Goal: Transaction & Acquisition: Download file/media

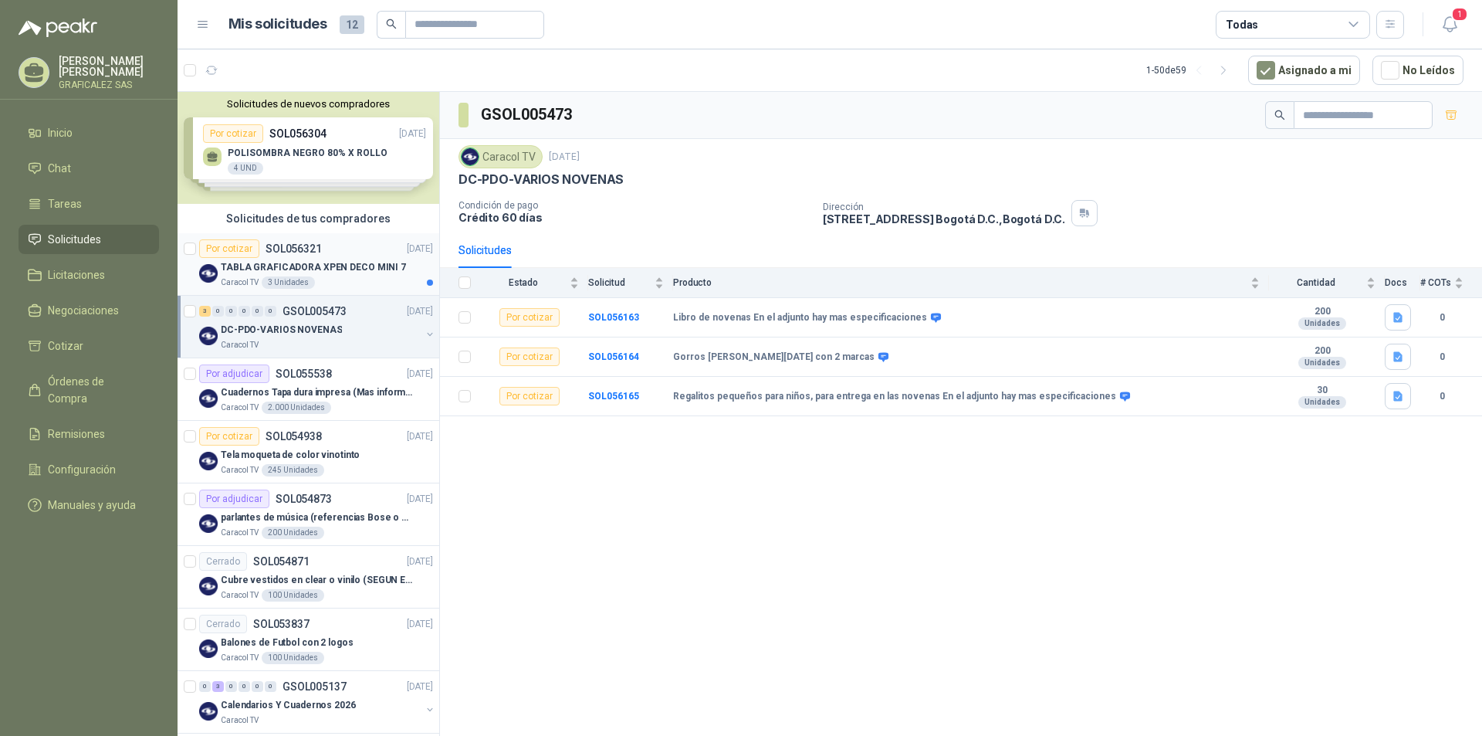
click at [347, 279] on div "Caracol TV 3 Unidades" at bounding box center [327, 282] width 212 height 12
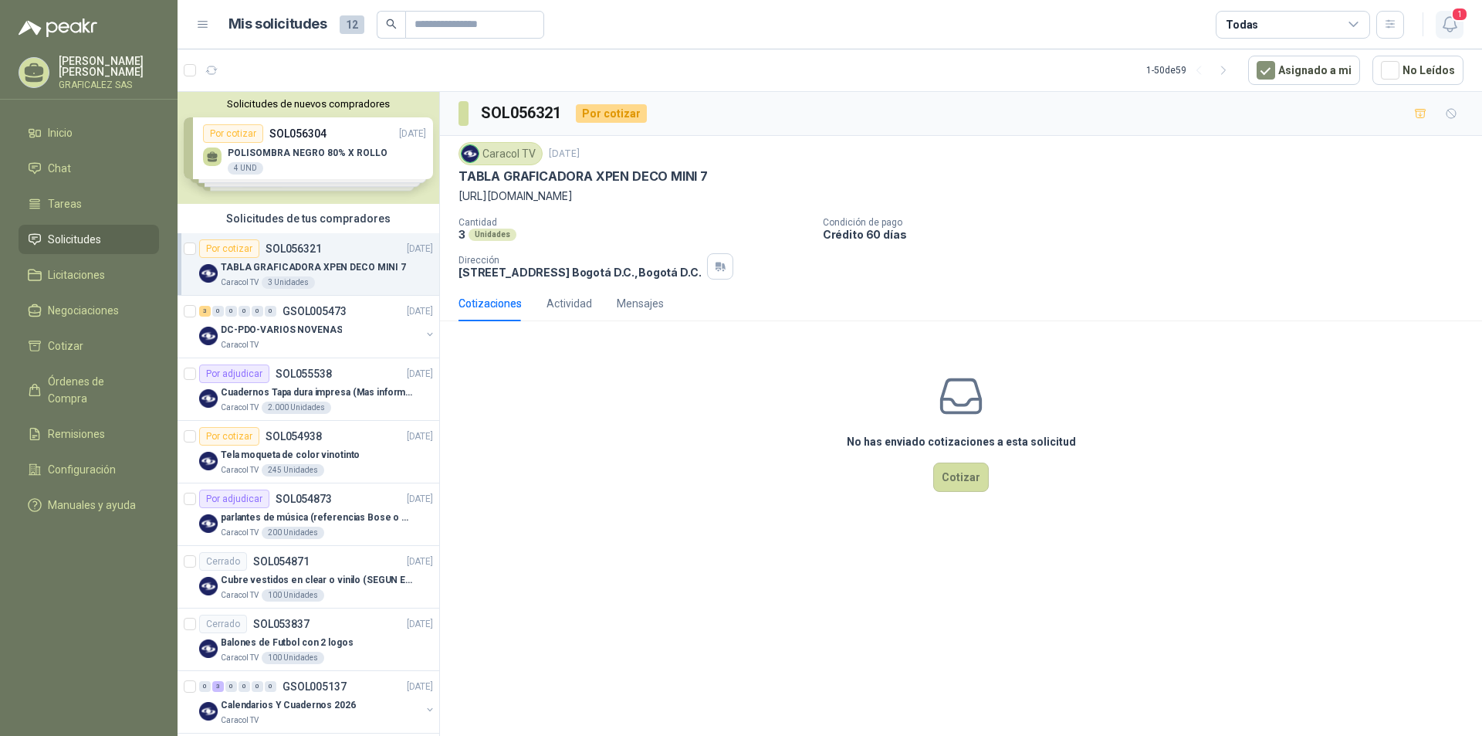
click at [1443, 27] on icon "button" at bounding box center [1449, 24] width 13 height 15
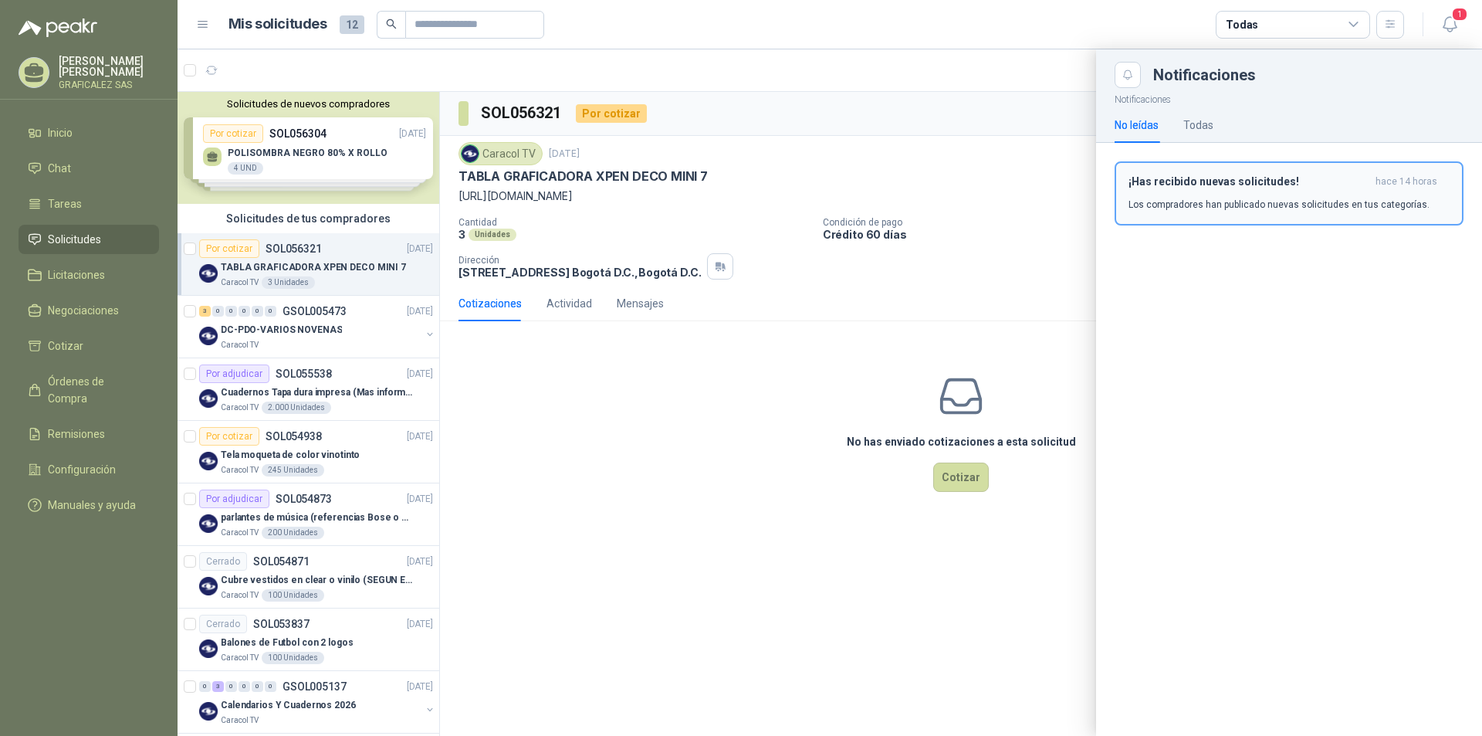
click at [1238, 188] on div "¡Has recibido nuevas solicitudes! hace 14 horas Los compradores han publicado n…" at bounding box center [1288, 193] width 321 height 36
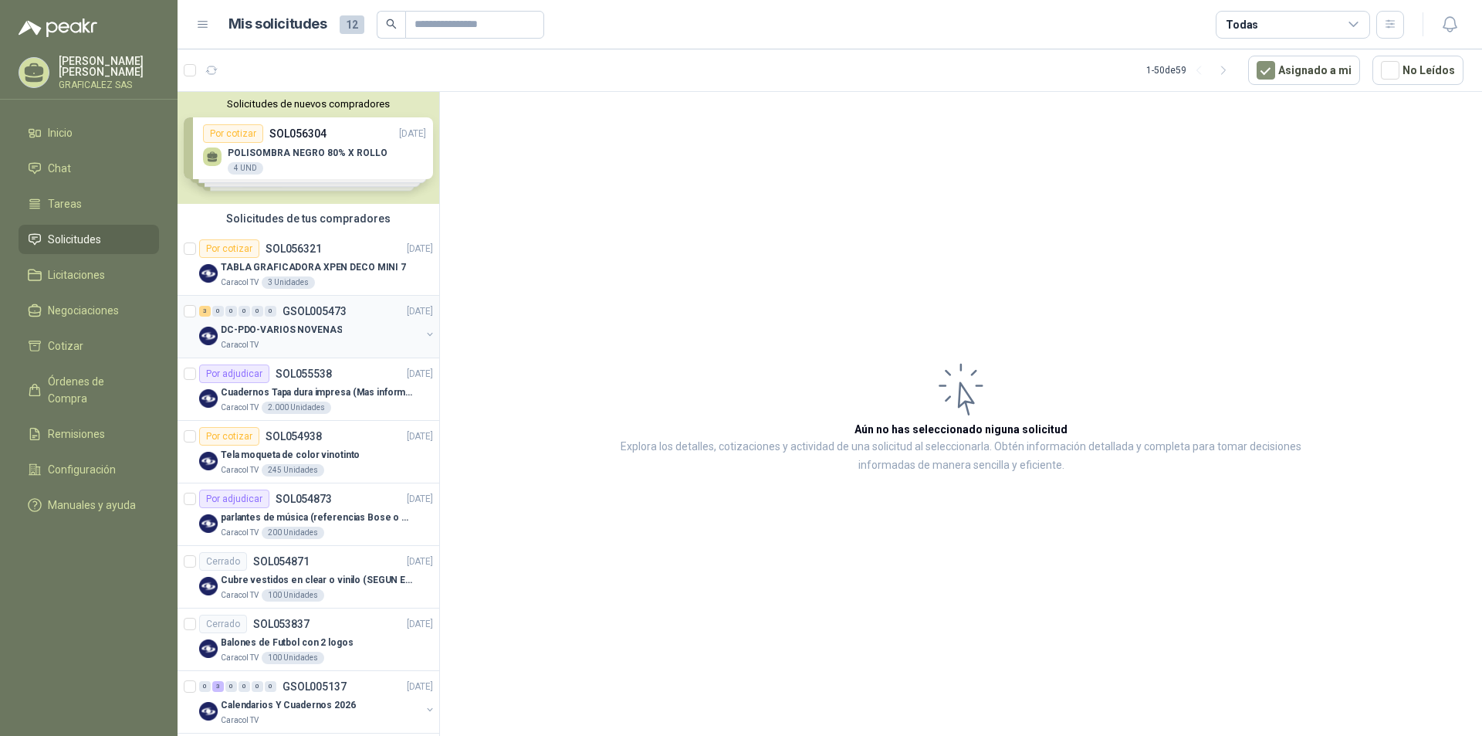
click at [363, 336] on div "DC-PDO-VARIOS NOVENAS" at bounding box center [321, 329] width 200 height 19
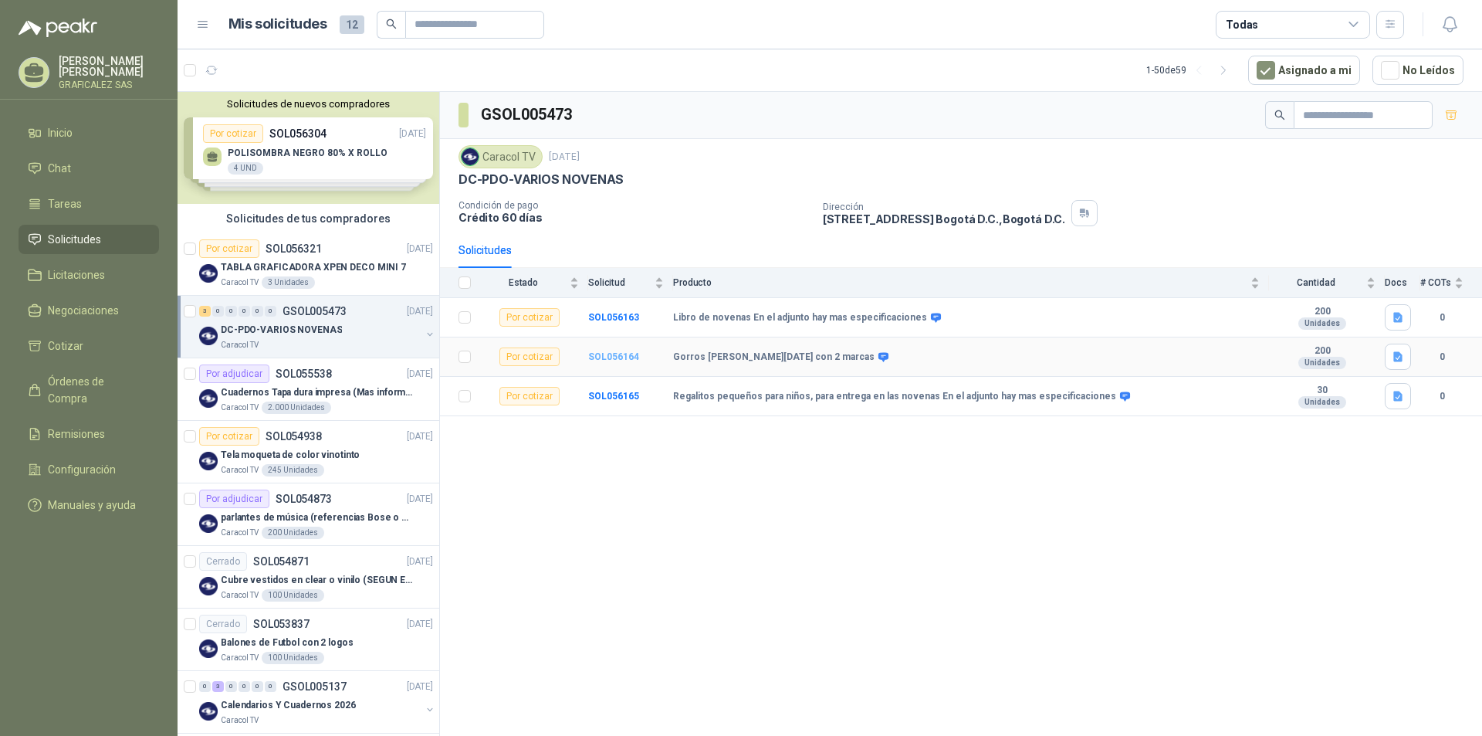
click at [594, 356] on b "SOL056164" at bounding box center [613, 356] width 51 height 11
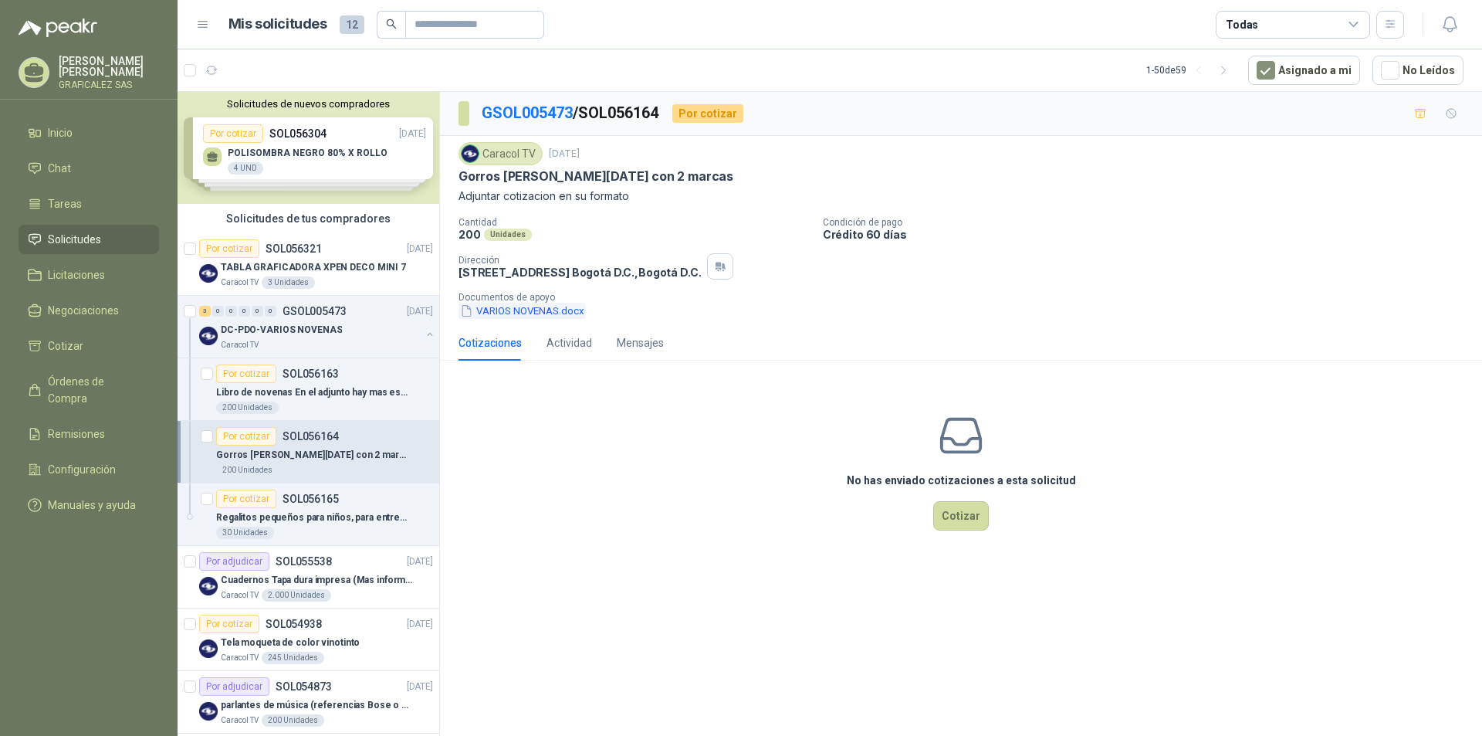
click at [536, 307] on button "VARIOS NOVENAS.docx" at bounding box center [521, 311] width 127 height 16
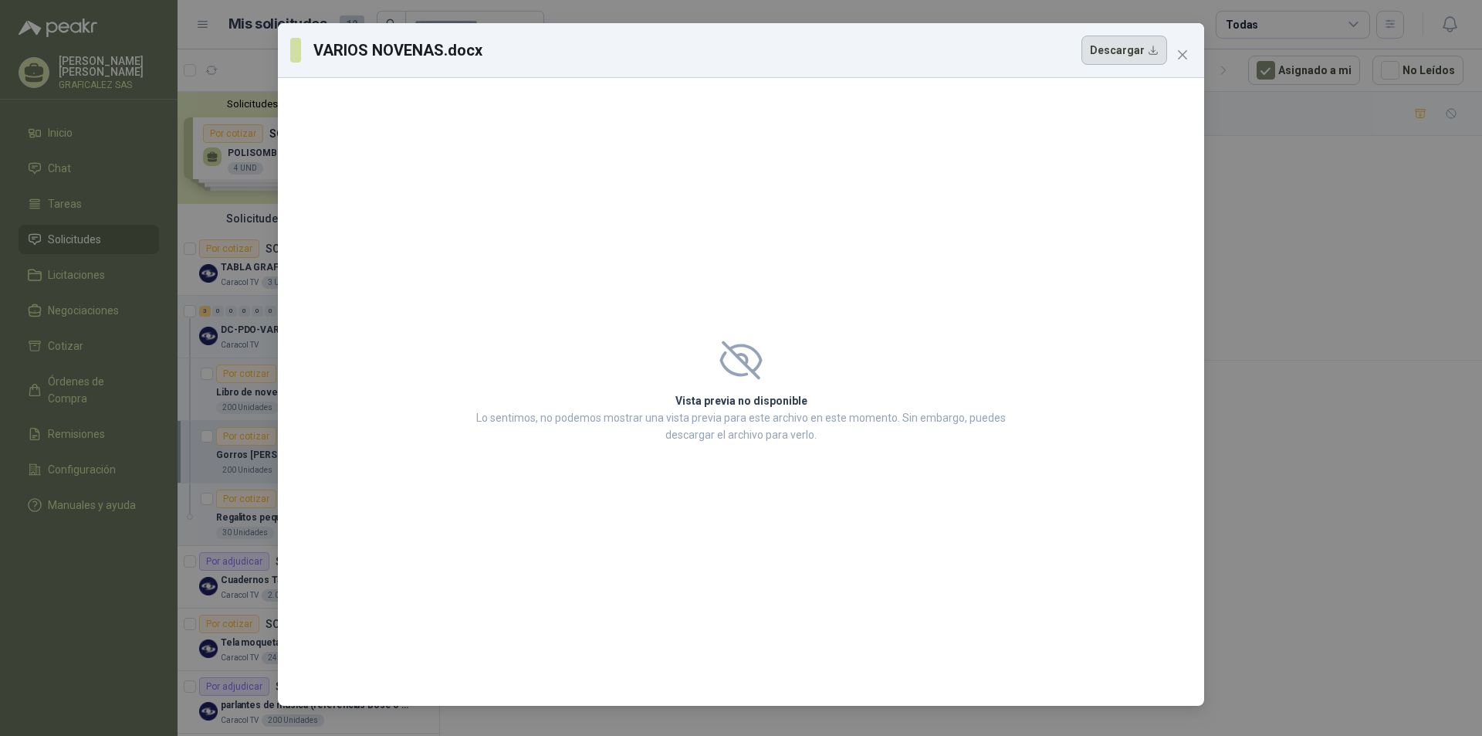
click at [1138, 42] on button "Descargar" at bounding box center [1124, 50] width 86 height 29
click at [1186, 49] on icon "close" at bounding box center [1182, 55] width 12 height 12
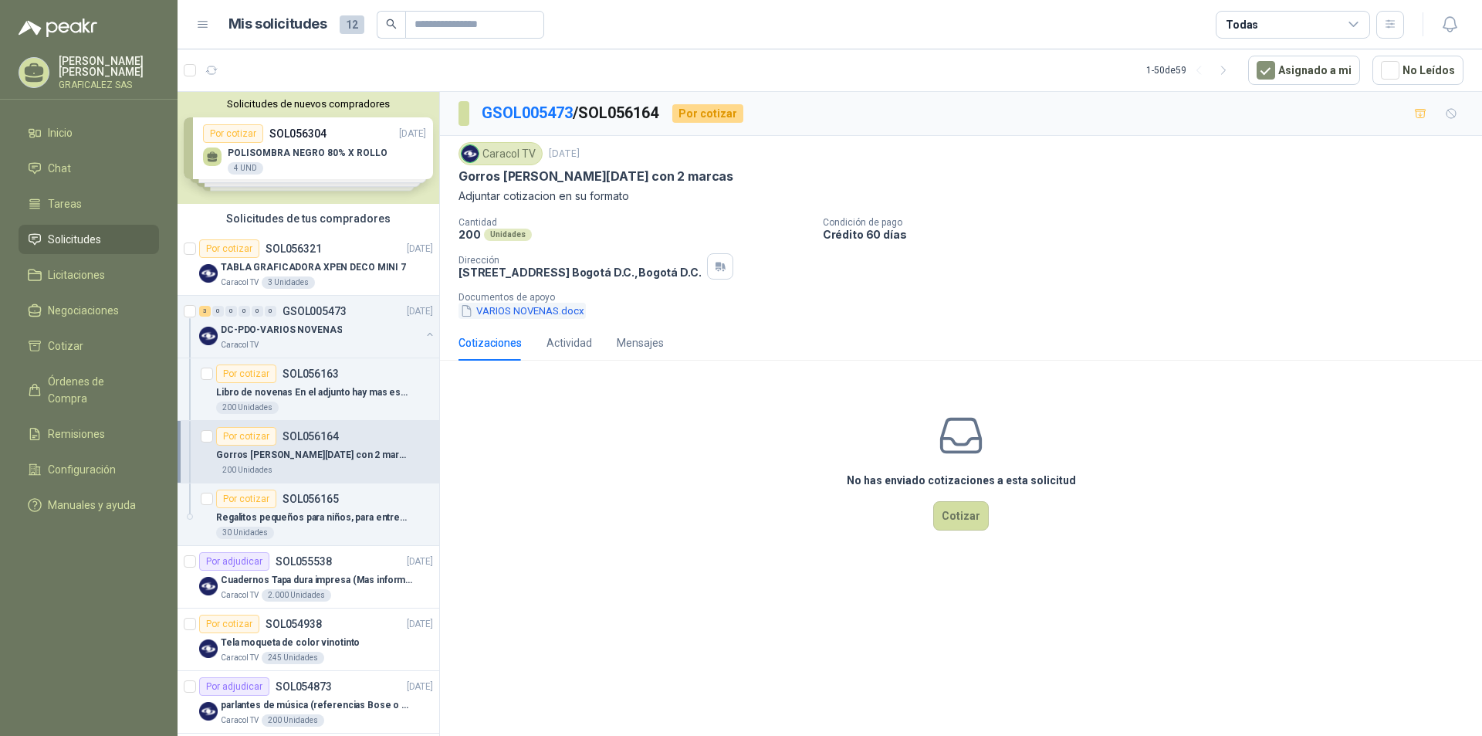
click at [518, 316] on button "VARIOS NOVENAS.docx" at bounding box center [521, 311] width 127 height 16
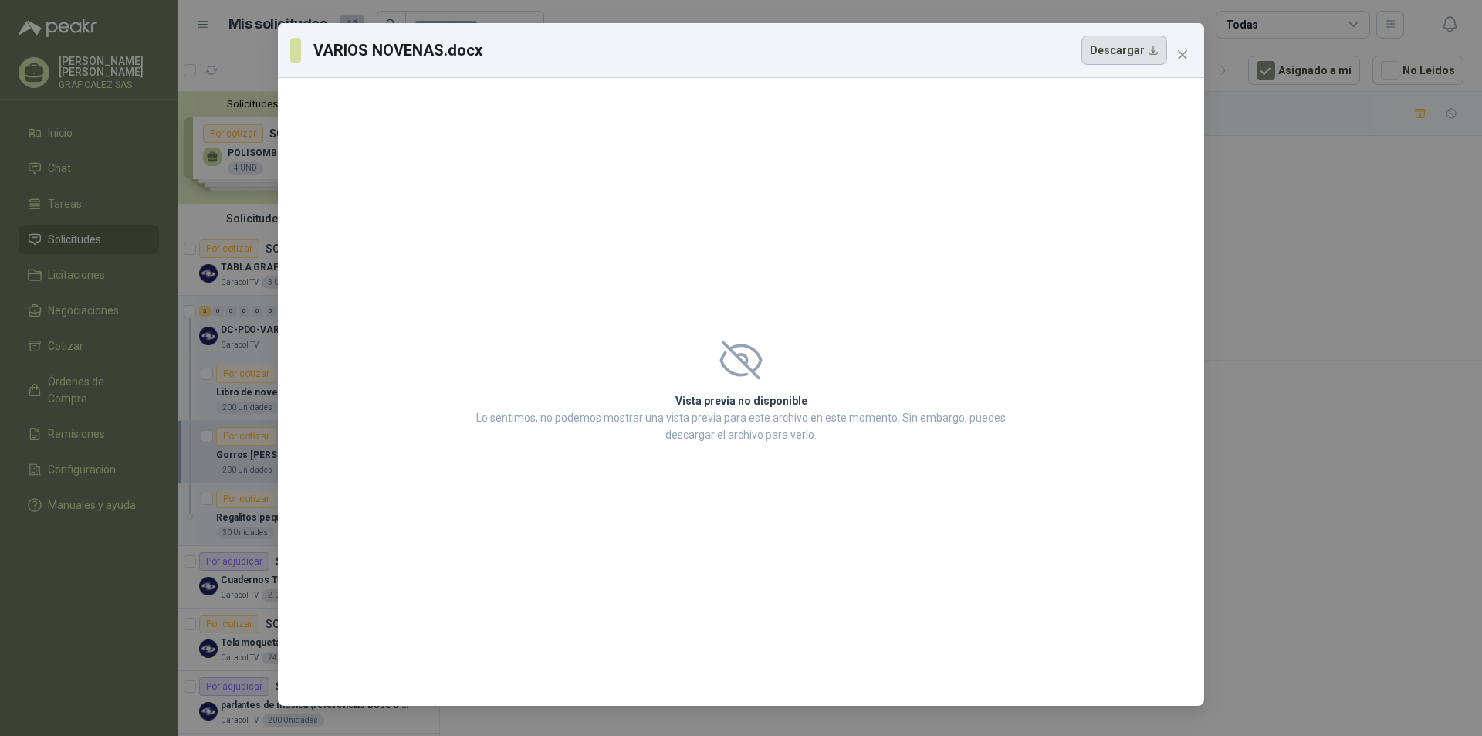
click at [1125, 47] on button "Descargar" at bounding box center [1124, 50] width 86 height 29
click at [1175, 55] on span "Close" at bounding box center [1182, 55] width 25 height 12
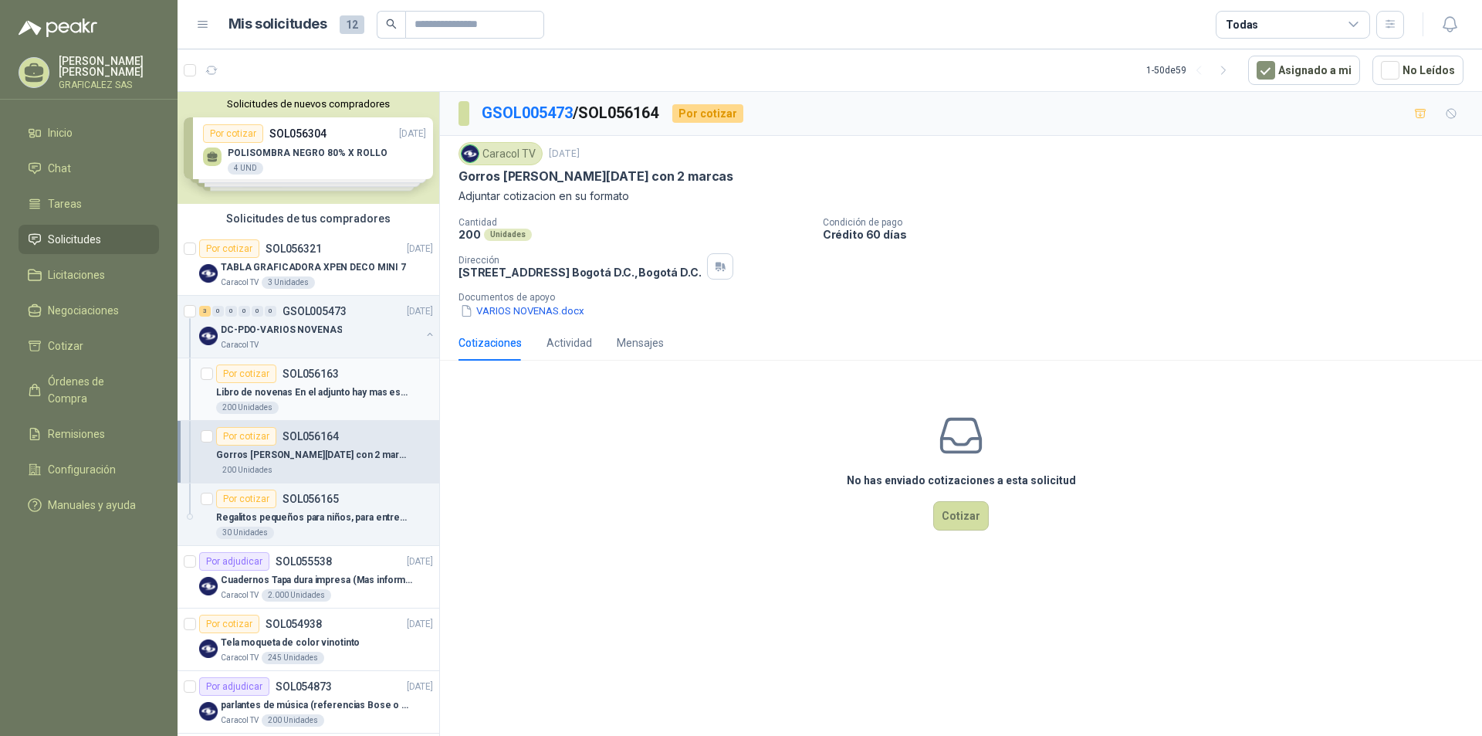
click at [302, 404] on div "200 Unidades" at bounding box center [324, 407] width 217 height 12
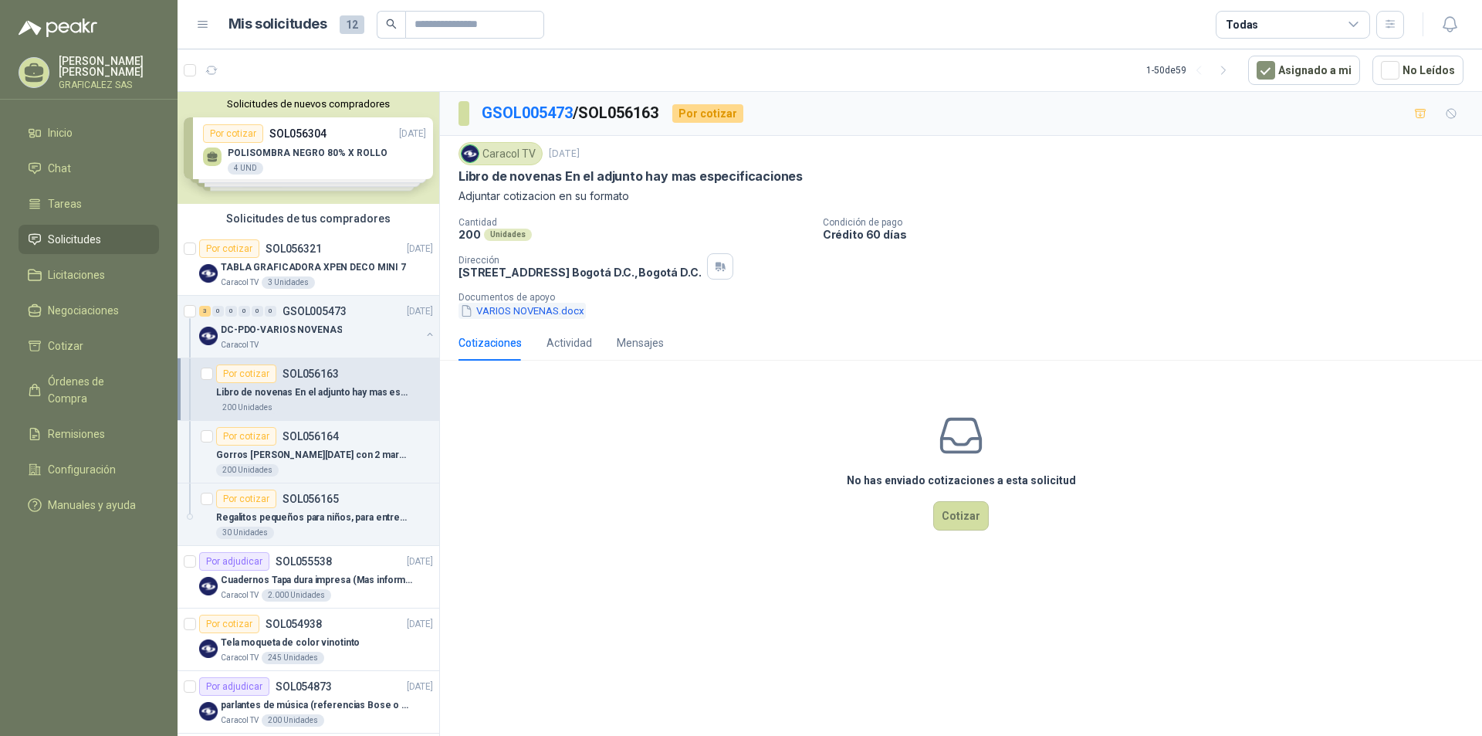
click at [553, 310] on button "VARIOS NOVENAS.docx" at bounding box center [521, 311] width 127 height 16
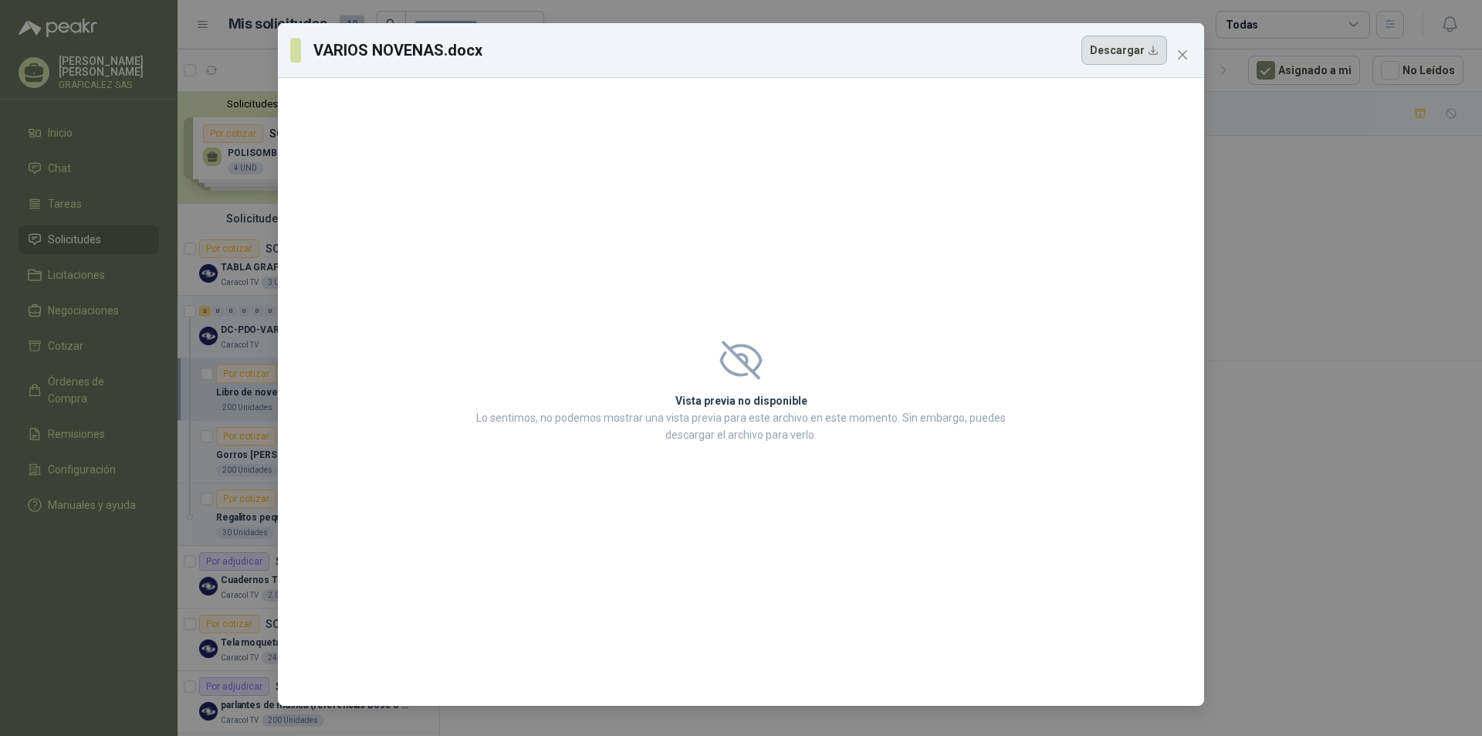
click at [1128, 46] on button "Descargar" at bounding box center [1124, 50] width 86 height 29
click at [1189, 59] on span "Close" at bounding box center [1182, 55] width 25 height 12
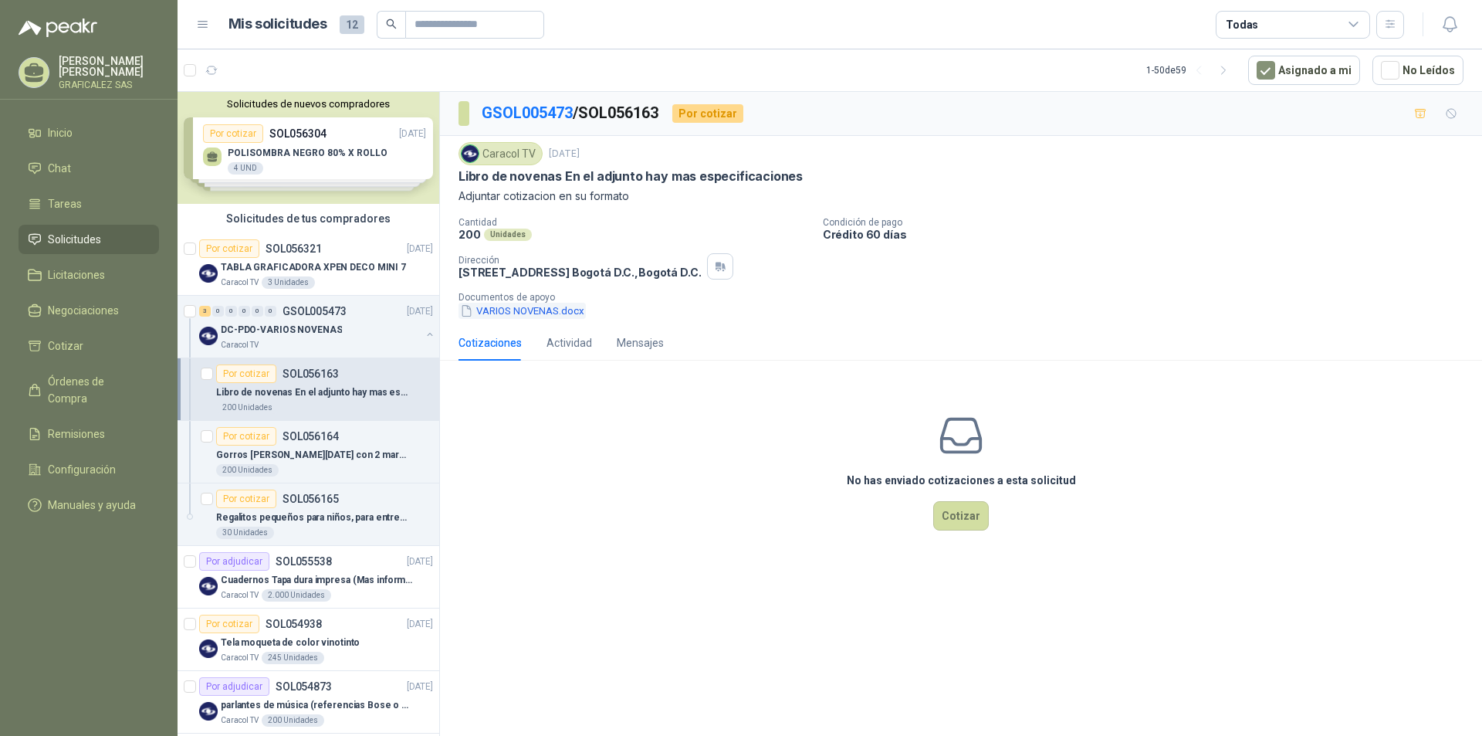
click at [530, 305] on button "VARIOS NOVENAS.docx" at bounding box center [521, 311] width 127 height 16
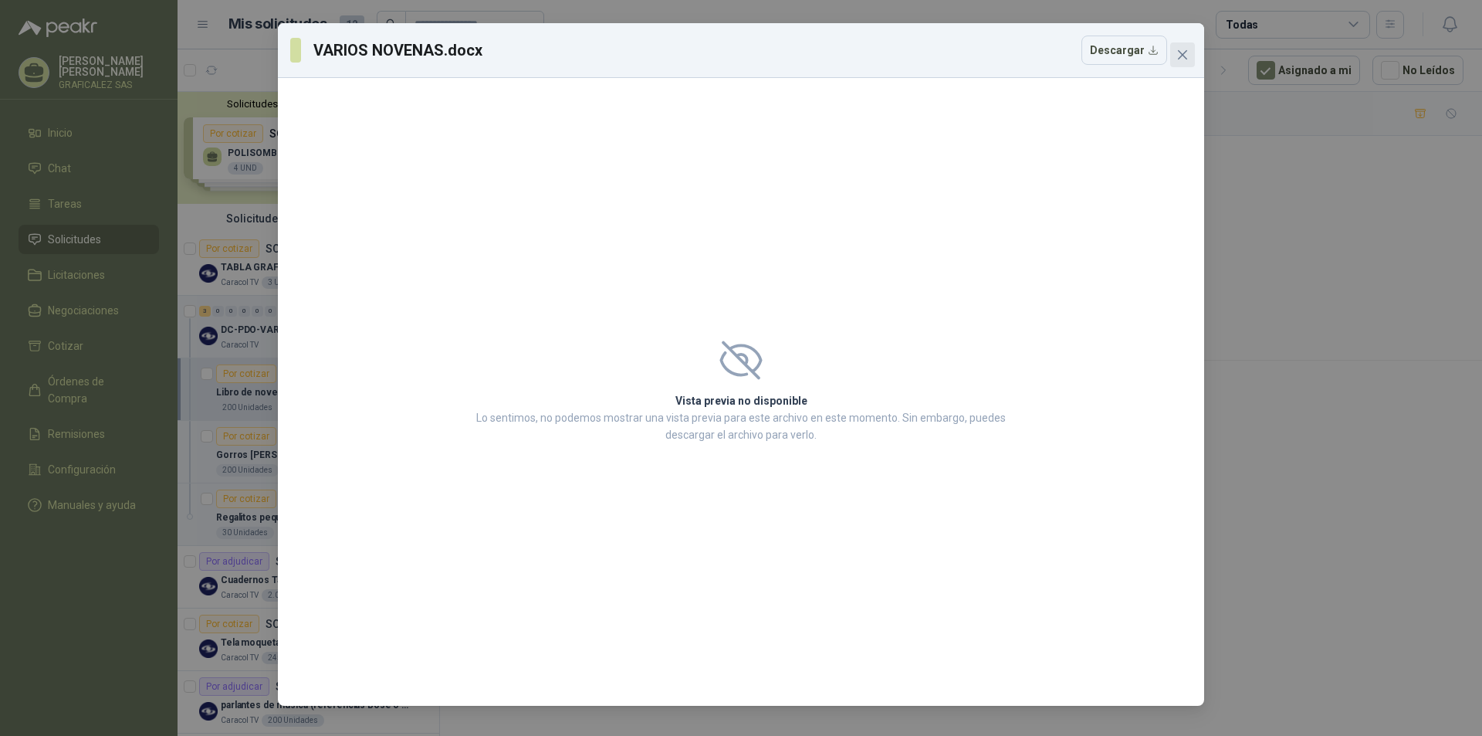
click at [1177, 51] on icon "close" at bounding box center [1182, 55] width 12 height 12
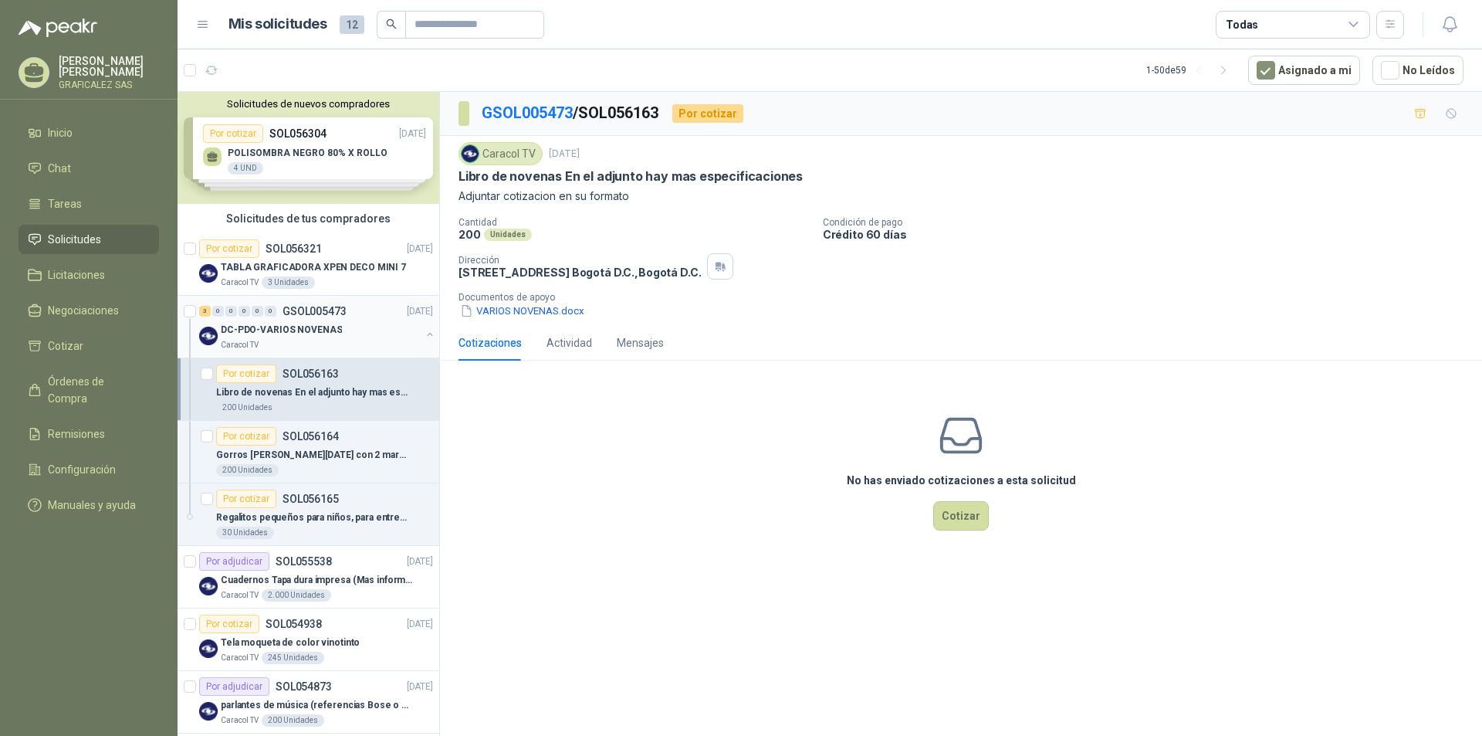
click at [368, 320] on div "DC-PDO-VARIOS NOVENAS" at bounding box center [321, 329] width 200 height 19
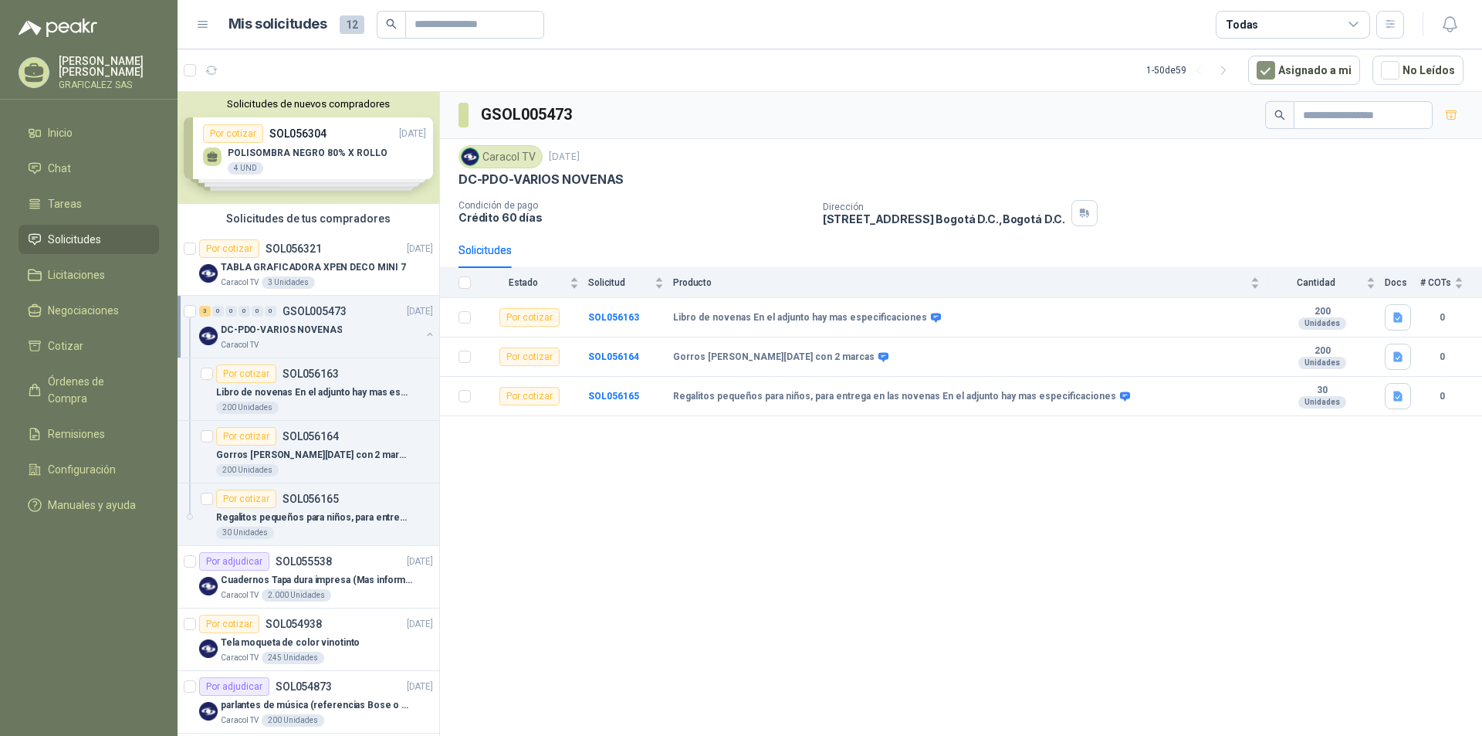
click at [364, 345] on div "Caracol TV" at bounding box center [321, 345] width 200 height 12
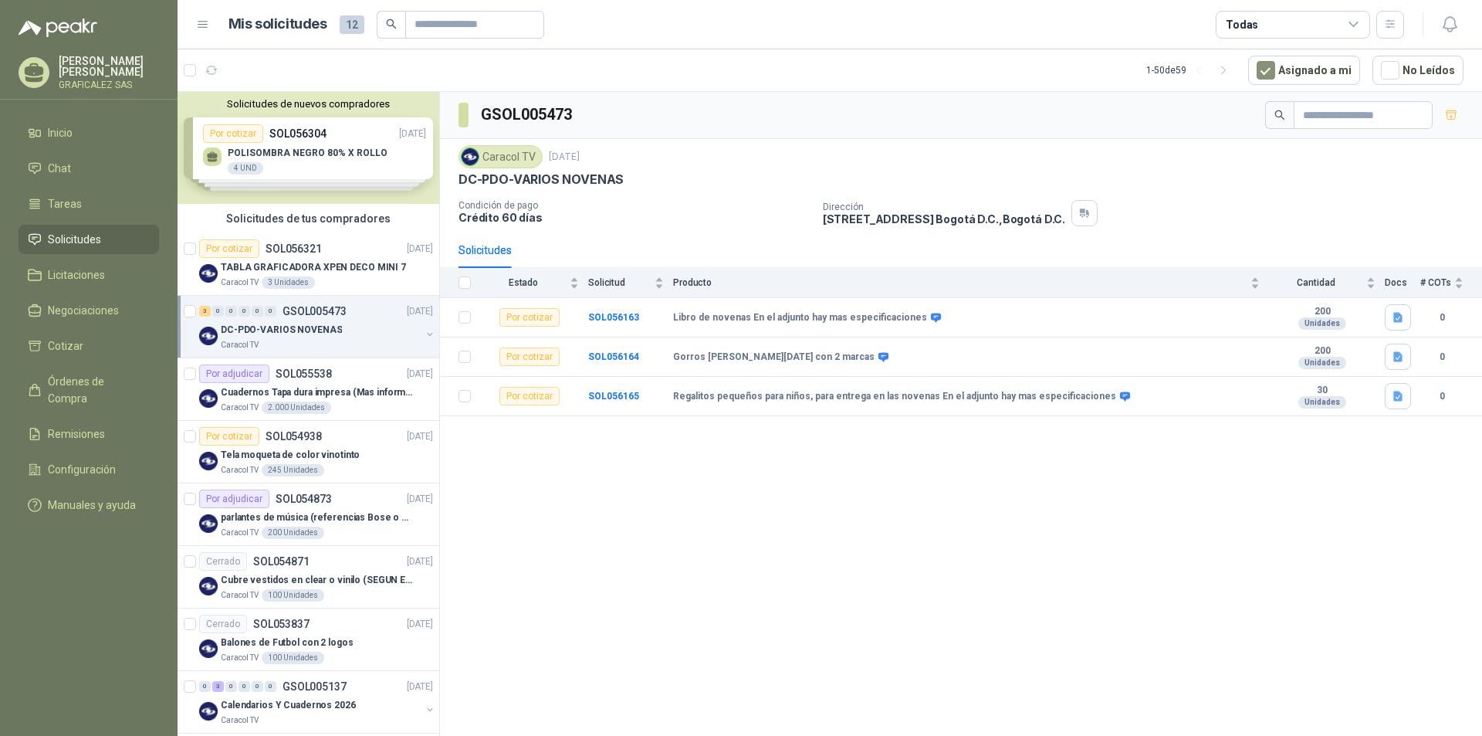
click at [384, 339] on div "Caracol TV" at bounding box center [321, 345] width 200 height 12
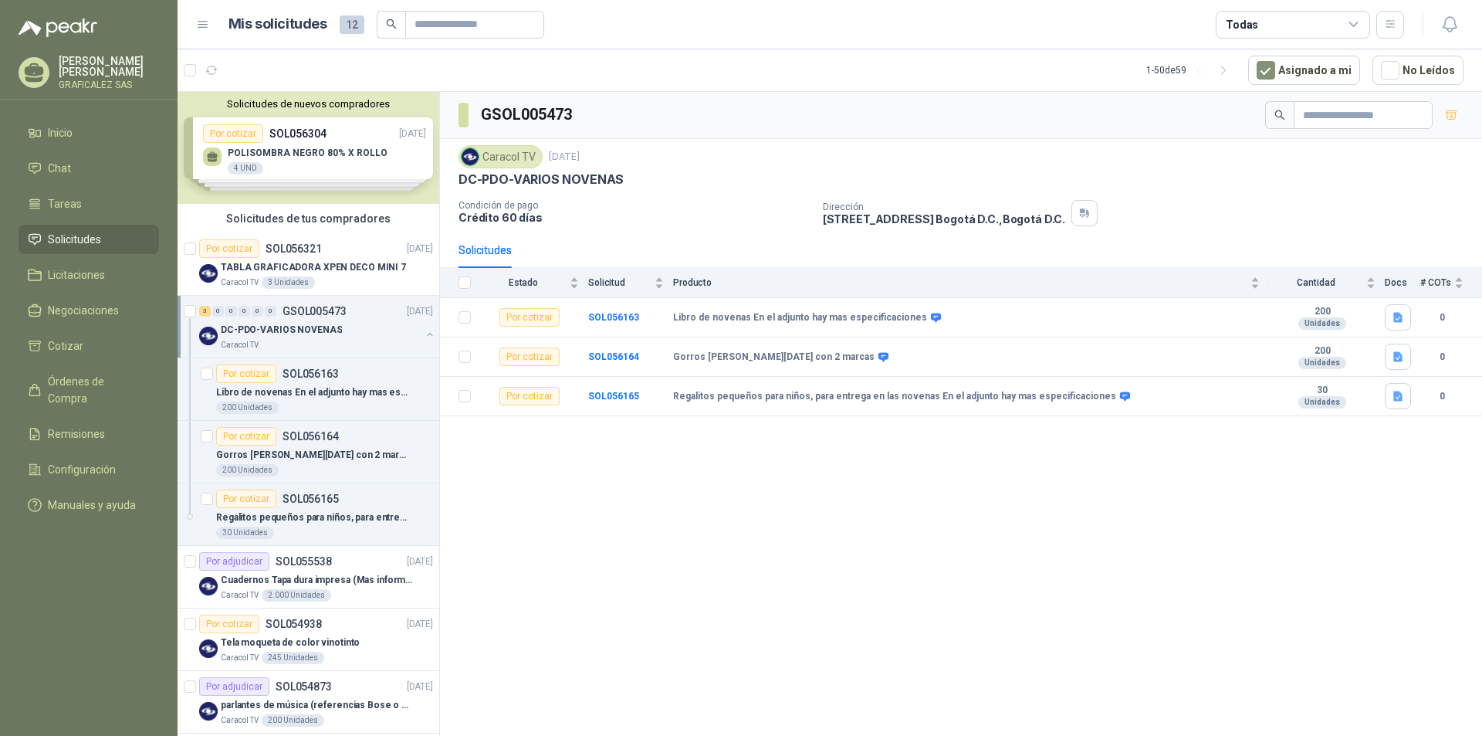
click at [384, 339] on div "Caracol TV" at bounding box center [321, 345] width 200 height 12
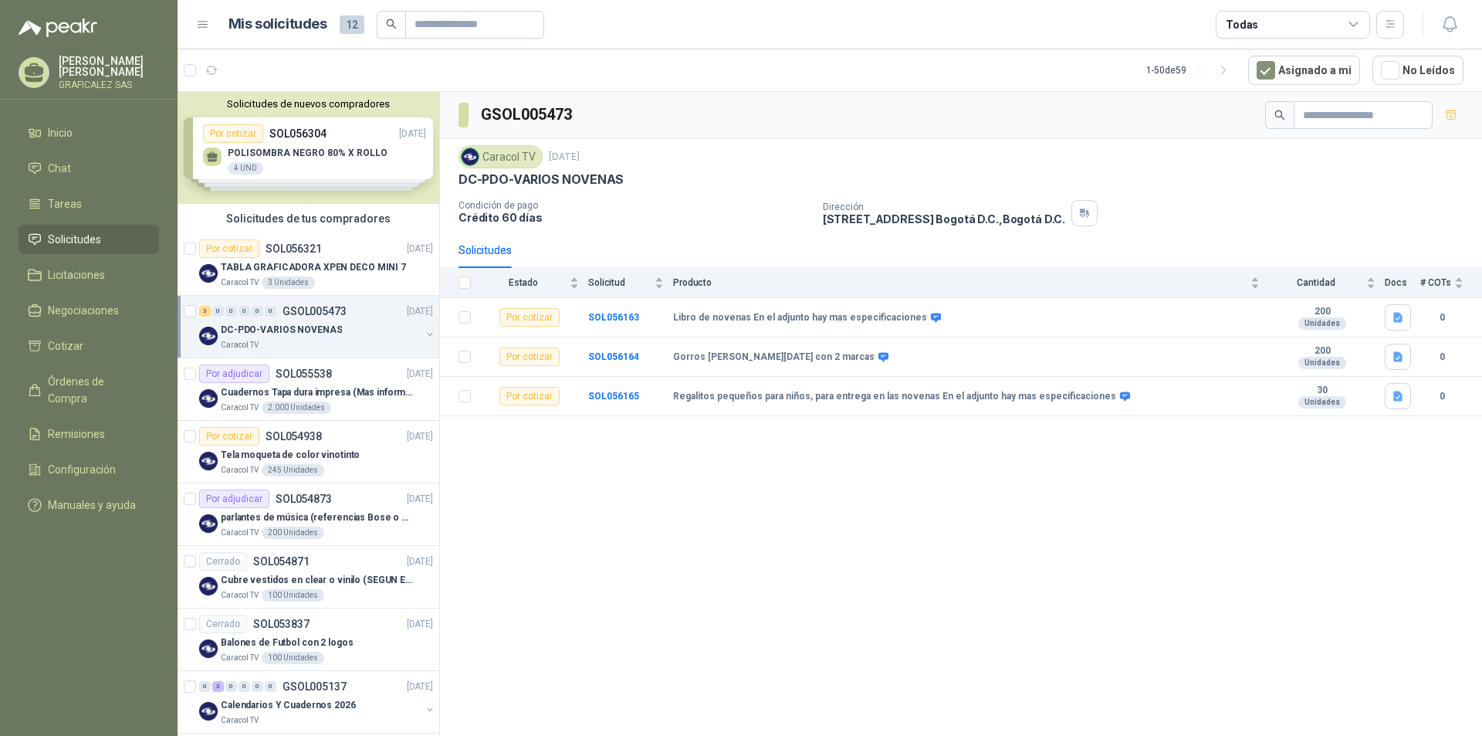
click at [360, 171] on div "Solicitudes de nuevos compradores Por cotizar SOL056304 [DATE] POLISOMBRA NEGRO…" at bounding box center [309, 148] width 262 height 112
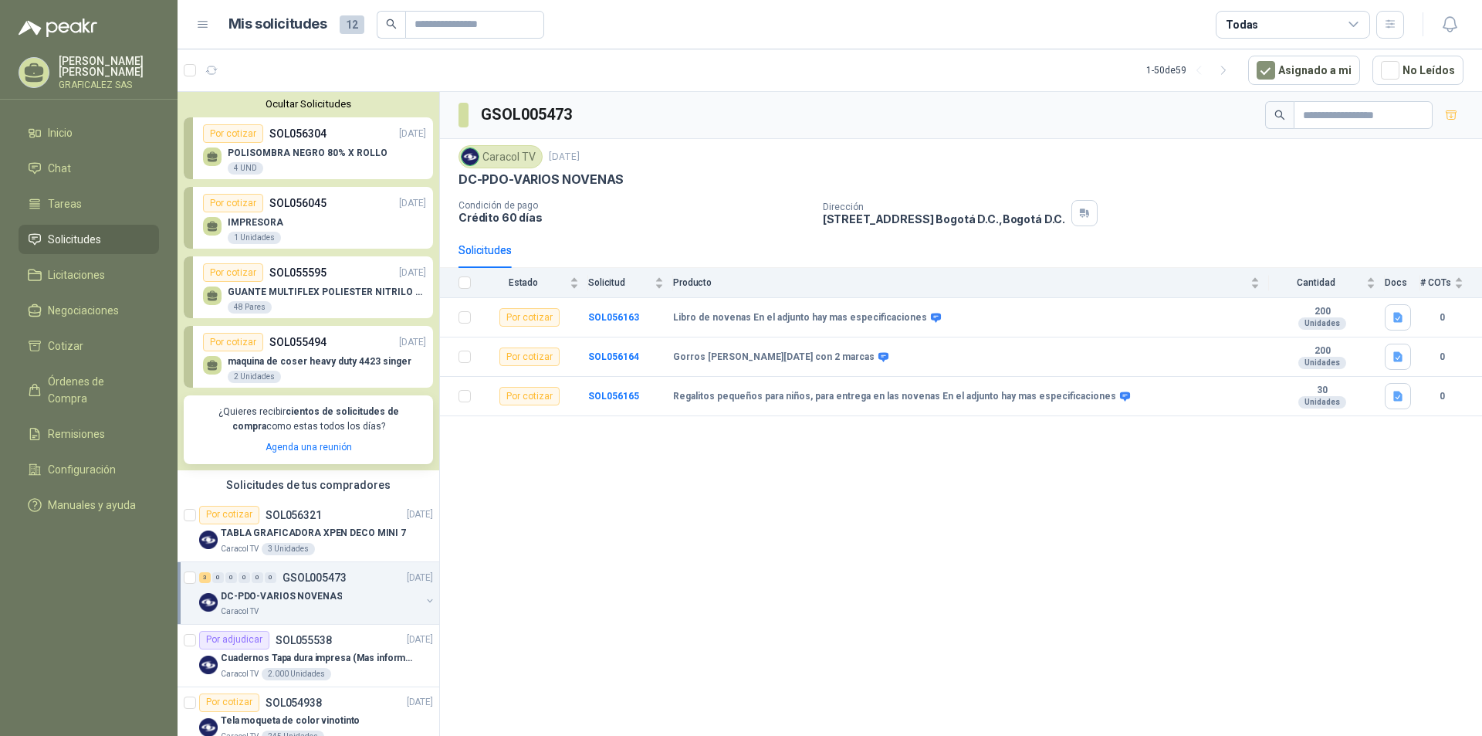
click at [552, 486] on div "GSOL005473 Caracol TV [DATE]-PDO-VARIOS NOVENAS Condición de pago Crédito 60 dí…" at bounding box center [961, 416] width 1042 height 649
click at [612, 401] on td "SOL056165" at bounding box center [630, 396] width 85 height 39
click at [617, 391] on b "SOL056165" at bounding box center [613, 396] width 51 height 11
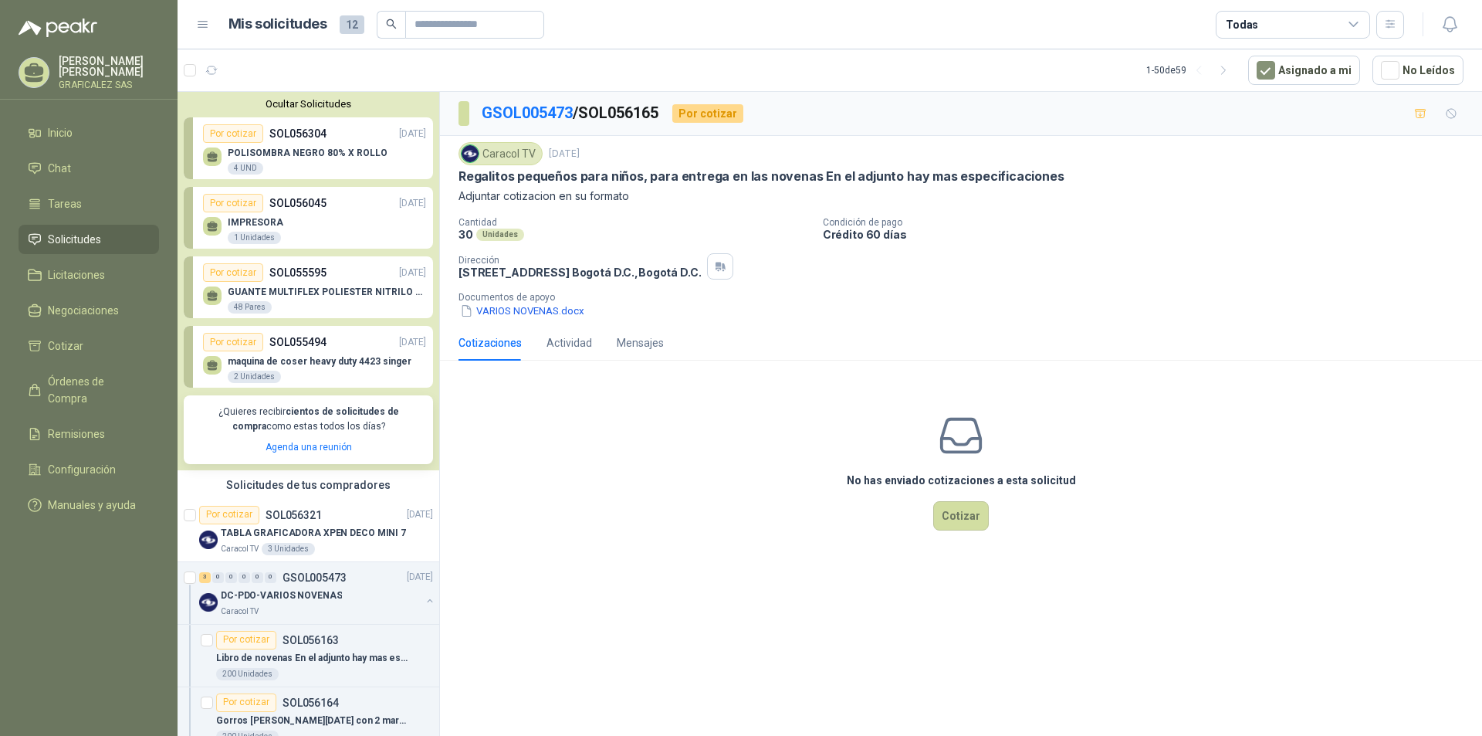
click at [558, 322] on div "Caracol TV [DATE] Regalitos pequeños para niños, para entrega en las novenas En…" at bounding box center [961, 230] width 1042 height 189
click at [548, 313] on button "VARIOS NOVENAS.docx" at bounding box center [521, 311] width 127 height 16
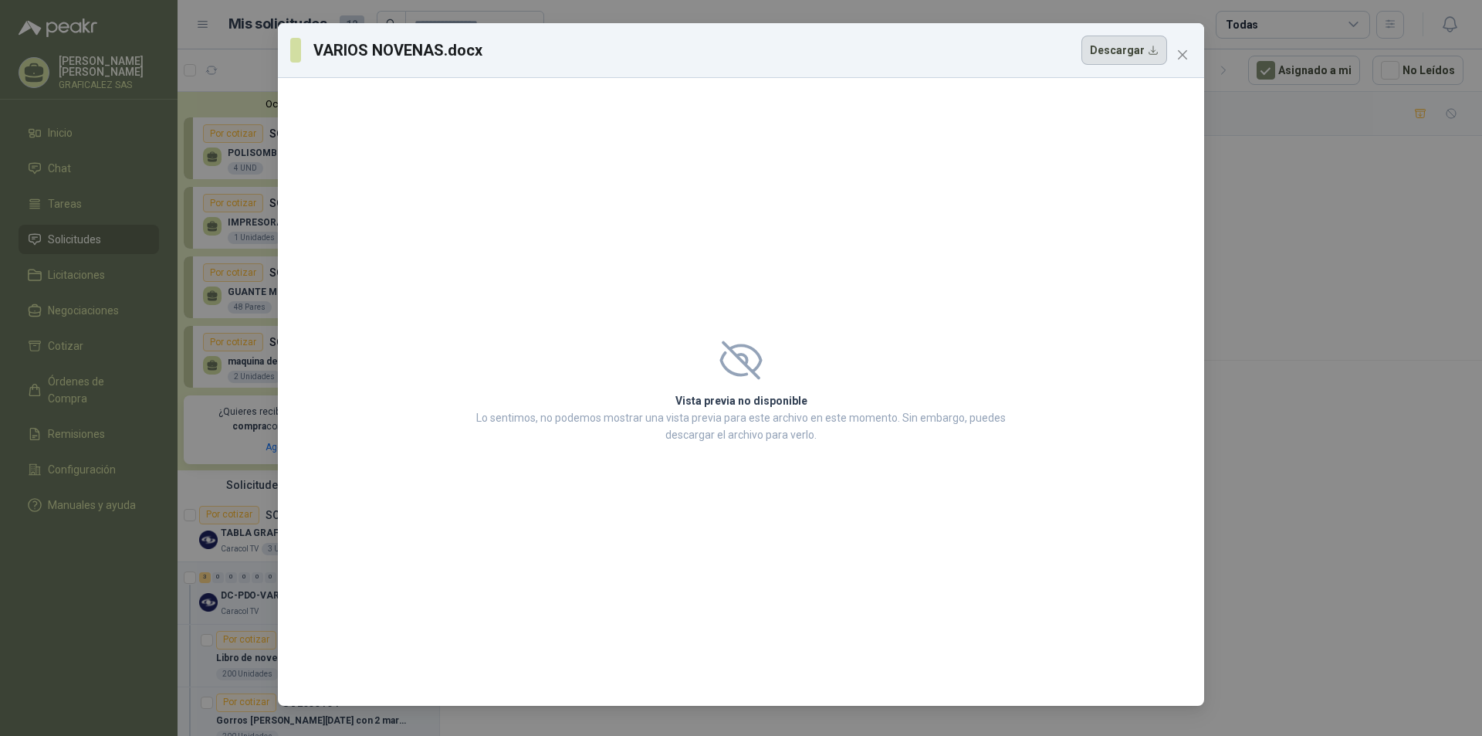
click at [1108, 48] on button "Descargar" at bounding box center [1124, 50] width 86 height 29
click at [1183, 59] on icon "close" at bounding box center [1182, 55] width 12 height 12
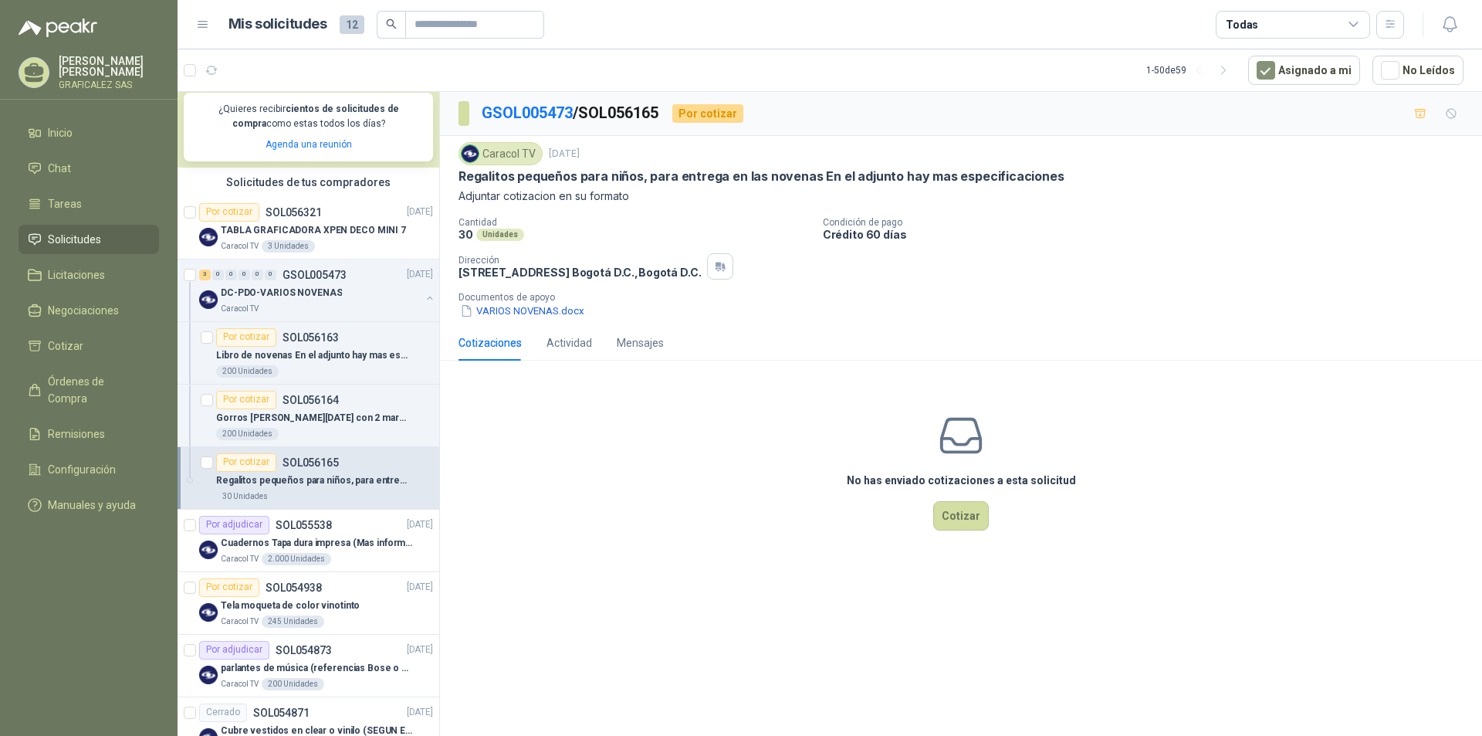
scroll to position [309, 0]
